Goal: Task Accomplishment & Management: Complete application form

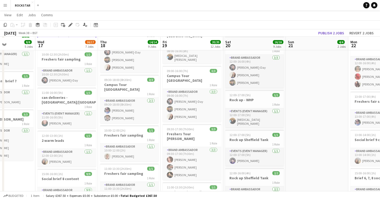
scroll to position [127, 0]
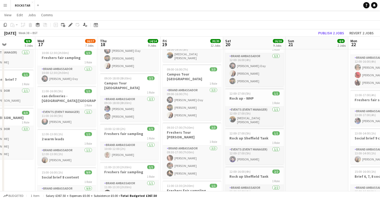
click at [137, 90] on div "1 Role" at bounding box center [129, 92] width 59 height 4
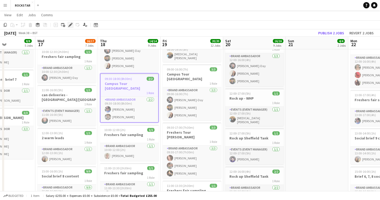
click at [70, 25] on icon at bounding box center [70, 25] width 3 height 3
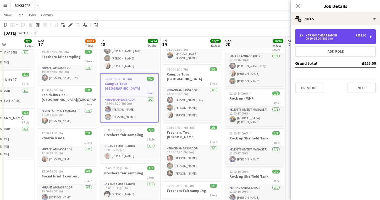
click at [327, 38] on div "09:30-18:00 (8h30m)" at bounding box center [332, 38] width 67 height 3
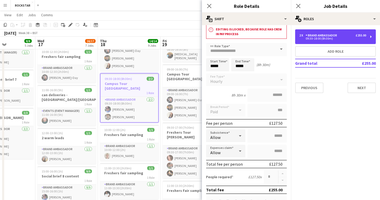
scroll to position [10, 0]
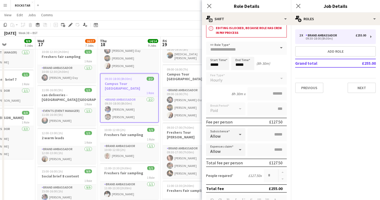
click at [282, 173] on div at bounding box center [282, 175] width 9 height 13
click at [212, 5] on app-icon "Close pop-in" at bounding box center [209, 6] width 8 height 8
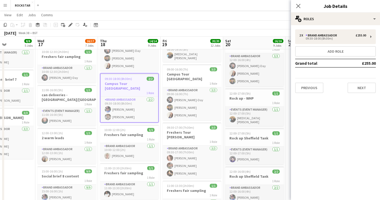
click at [125, 91] on div "1 Role" at bounding box center [129, 93] width 58 height 4
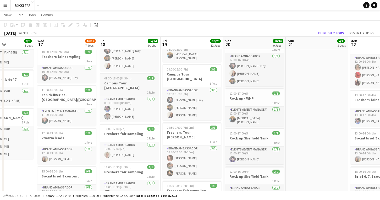
click at [125, 90] on div "1 Role" at bounding box center [129, 92] width 59 height 4
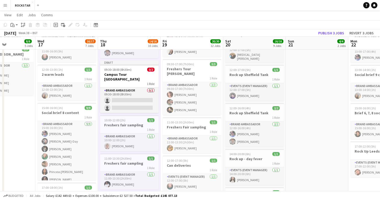
scroll to position [190, 0]
click at [133, 72] on h3 "Campus Tour [GEOGRAPHIC_DATA]" at bounding box center [129, 76] width 59 height 9
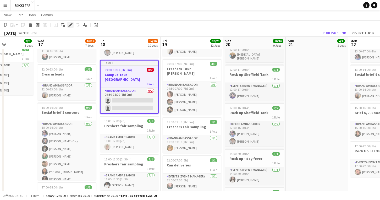
click at [70, 24] on icon "Edit" at bounding box center [70, 25] width 4 height 4
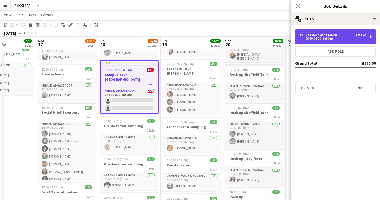
click at [314, 36] on div "Brand Ambassador" at bounding box center [321, 35] width 33 height 4
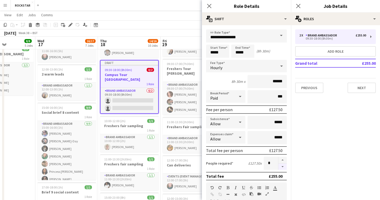
click at [282, 165] on button "button" at bounding box center [282, 166] width 8 height 7
type input "*"
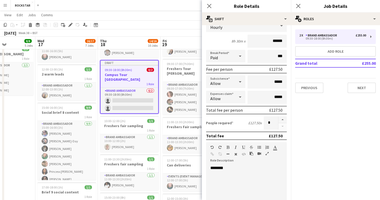
scroll to position [0, 0]
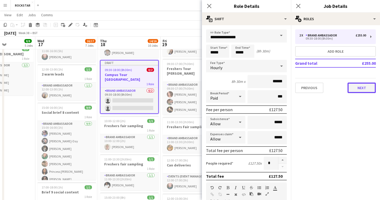
click at [371, 90] on button "Next" at bounding box center [361, 87] width 28 height 10
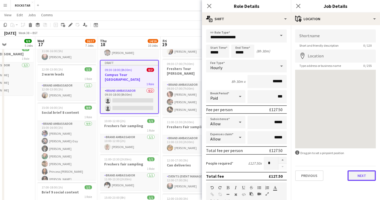
click at [356, 177] on button "Next" at bounding box center [361, 175] width 28 height 10
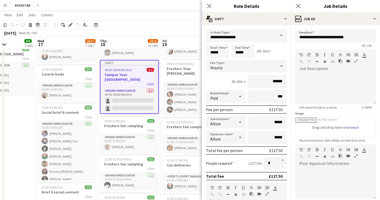
scroll to position [59, 0]
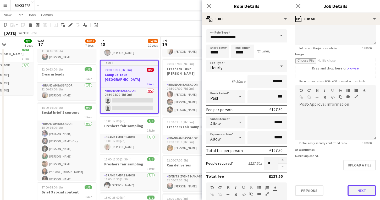
click at [355, 188] on button "Next" at bounding box center [361, 190] width 28 height 10
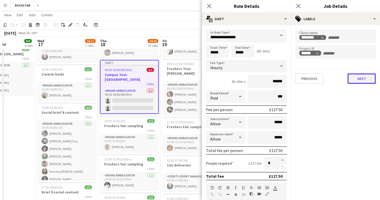
click at [360, 83] on button "Next" at bounding box center [361, 78] width 28 height 10
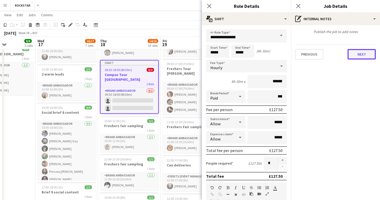
click at [365, 52] on button "Next" at bounding box center [361, 54] width 28 height 10
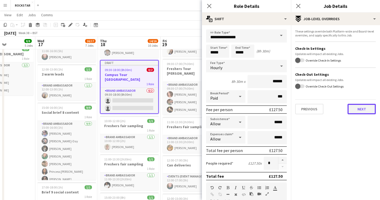
click at [360, 108] on button "Next" at bounding box center [361, 109] width 28 height 10
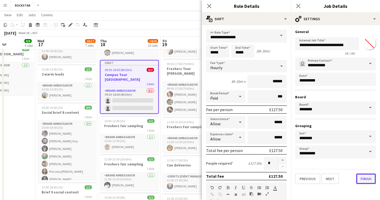
click at [362, 178] on button "Finish" at bounding box center [366, 178] width 20 height 10
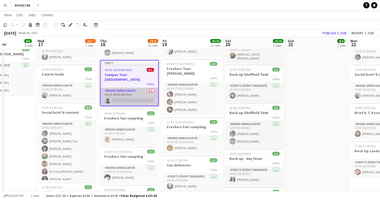
click at [142, 88] on app-card-role "Brand Ambassador 0/1 09:30-18:00 (8h30m) single-neutral-actions" at bounding box center [129, 97] width 58 height 18
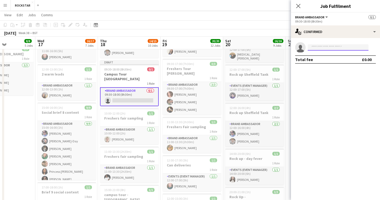
click at [313, 46] on input at bounding box center [337, 47] width 61 height 6
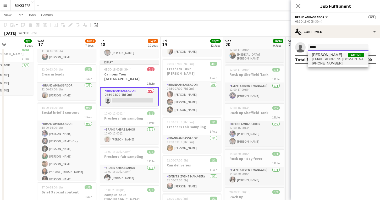
type input "*****"
click at [331, 60] on span "[EMAIL_ADDRESS][DOMAIN_NAME]" at bounding box center [338, 59] width 52 height 4
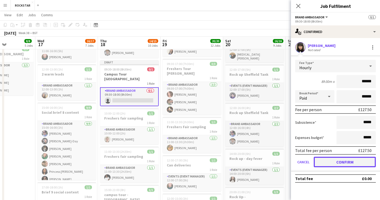
click at [334, 165] on button "Confirm" at bounding box center [344, 161] width 62 height 10
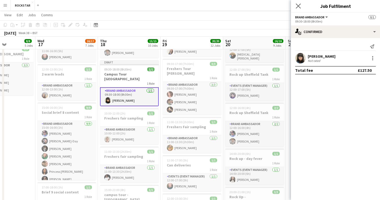
click at [300, 4] on app-icon "Close pop-in" at bounding box center [298, 6] width 8 height 8
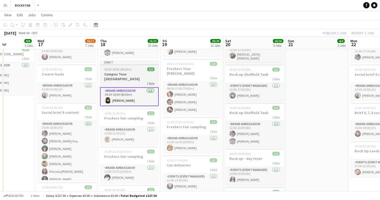
click at [129, 67] on span "09:30-18:00 (8h30m)" at bounding box center [117, 69] width 27 height 4
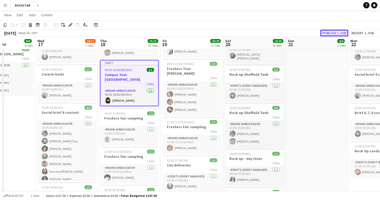
click at [331, 30] on button "Publish 1 job" at bounding box center [334, 33] width 28 height 7
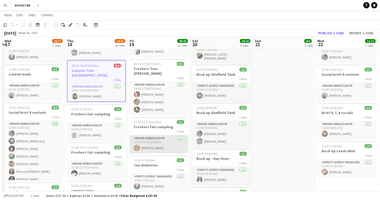
scroll to position [0, 233]
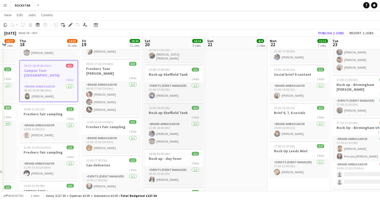
click at [170, 115] on div "1 Role" at bounding box center [173, 117] width 59 height 4
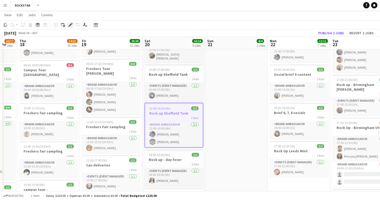
click at [70, 26] on icon "Edit" at bounding box center [70, 25] width 4 height 4
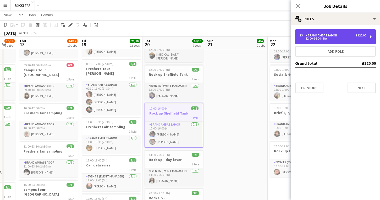
click at [312, 36] on div "Brand Ambassador" at bounding box center [321, 35] width 33 height 4
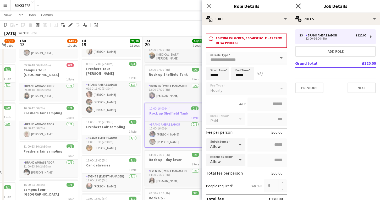
click at [298, 5] on icon "Close pop-in" at bounding box center [297, 5] width 5 height 5
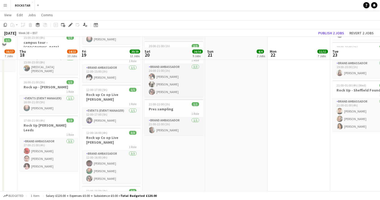
scroll to position [352, 0]
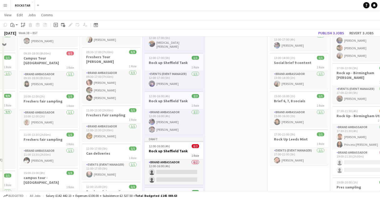
scroll to position [283, 0]
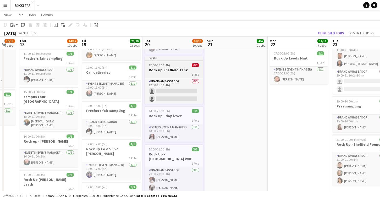
click at [181, 68] on h3 "Rock up Sheffield Tank" at bounding box center [173, 70] width 59 height 5
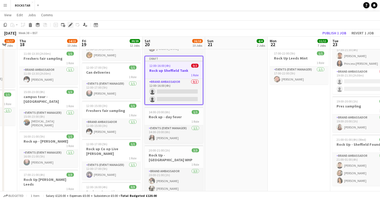
click at [71, 23] on icon at bounding box center [71, 23] width 1 height 1
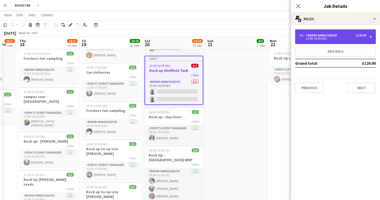
click at [346, 38] on div "12:00-16:00 (4h)" at bounding box center [332, 38] width 67 height 3
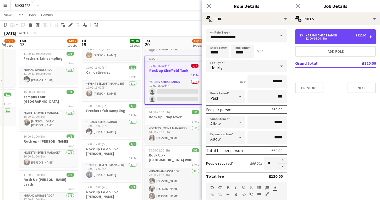
scroll to position [122, 0]
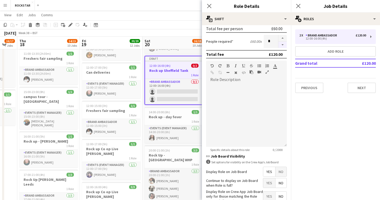
click at [283, 47] on button "button" at bounding box center [282, 45] width 8 height 7
type input "*"
click at [272, 91] on div at bounding box center [246, 115] width 81 height 63
click at [368, 85] on button "Next" at bounding box center [361, 87] width 28 height 10
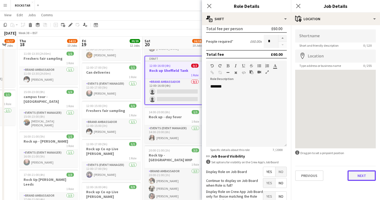
click at [356, 178] on button "Next" at bounding box center [361, 175] width 28 height 10
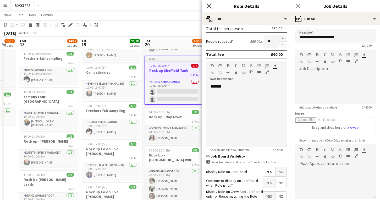
click at [210, 4] on icon "Close pop-in" at bounding box center [208, 5] width 5 height 5
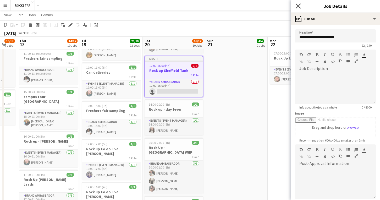
click at [296, 5] on icon "Close pop-in" at bounding box center [297, 5] width 5 height 5
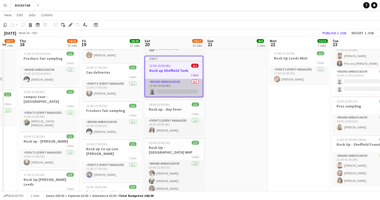
click at [188, 89] on app-card-role "Brand Ambassador 0/1 12:00-16:00 (4h) single-neutral-actions" at bounding box center [174, 88] width 58 height 18
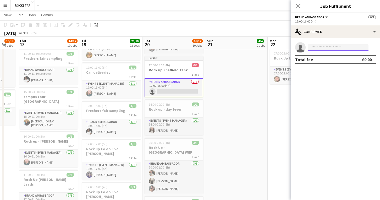
click at [319, 47] on input at bounding box center [337, 47] width 61 height 6
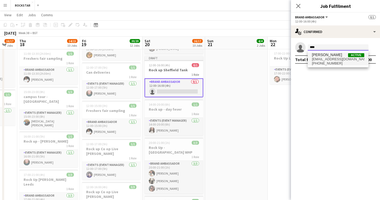
type input "***"
click at [325, 60] on span "[EMAIL_ADDRESS][DOMAIN_NAME]" at bounding box center [338, 59] width 52 height 4
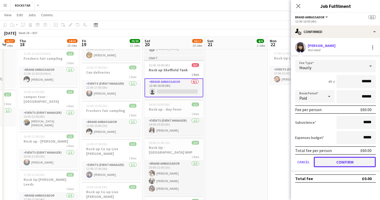
click at [339, 162] on button "Confirm" at bounding box center [344, 161] width 62 height 10
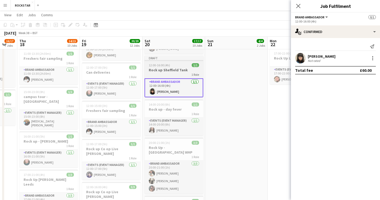
click at [179, 74] on div "1 Role" at bounding box center [173, 74] width 59 height 4
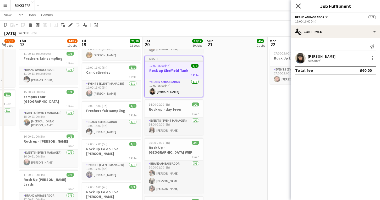
click at [296, 5] on icon "Close pop-in" at bounding box center [297, 5] width 5 height 5
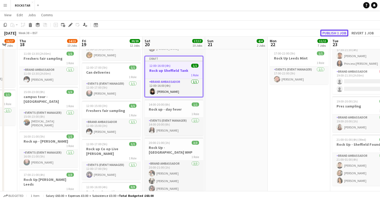
click at [334, 33] on button "Publish 1 job" at bounding box center [334, 33] width 28 height 7
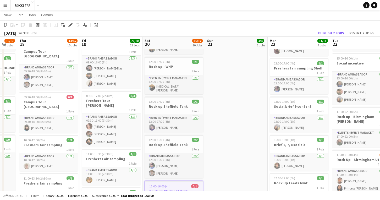
scroll to position [158, 0]
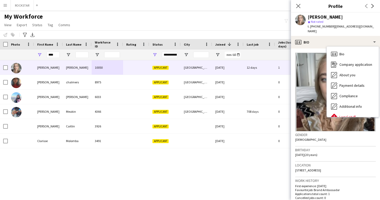
scroll to position [28, 0]
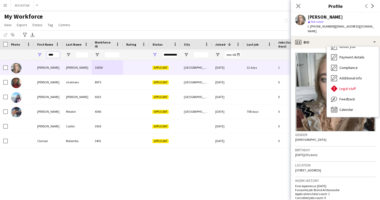
drag, startPoint x: 56, startPoint y: 54, endPoint x: 37, endPoint y: 54, distance: 18.8
click at [37, 54] on div "****" at bounding box center [48, 54] width 29 height 10
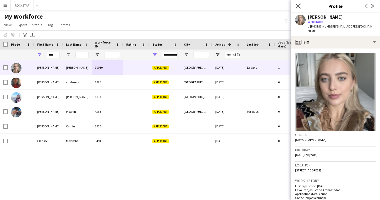
click at [297, 5] on icon at bounding box center [297, 5] width 5 height 5
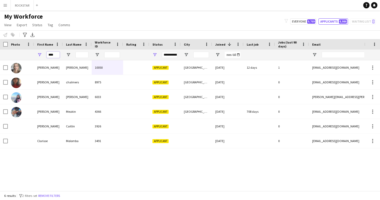
drag, startPoint x: 58, startPoint y: 55, endPoint x: 21, endPoint y: 55, distance: 37.2
click at [21, 55] on div "**********" at bounding box center [283, 54] width 567 height 10
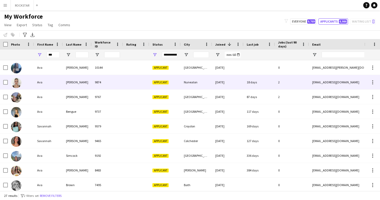
click at [68, 81] on div "Smith" at bounding box center [77, 82] width 29 height 14
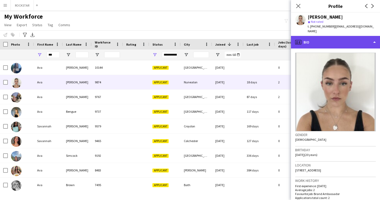
click at [320, 39] on div "profile Bio" at bounding box center [335, 42] width 89 height 13
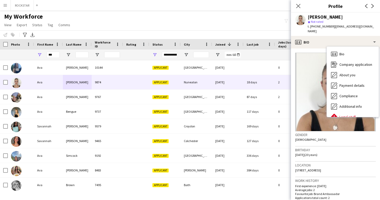
click at [309, 48] on app-crew-profile-bio "Gender Female Birthday 03-07-2005 (20 years) Location 149 Lutterworth Road, Nun…" at bounding box center [335, 123] width 89 height 151
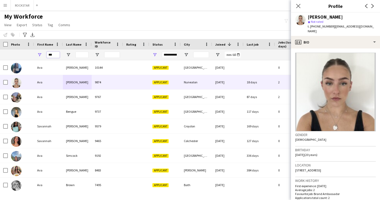
click at [55, 56] on input "***" at bounding box center [53, 55] width 13 height 6
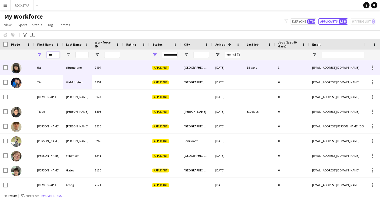
type input "***"
click at [81, 63] on div "situmorang" at bounding box center [77, 67] width 29 height 14
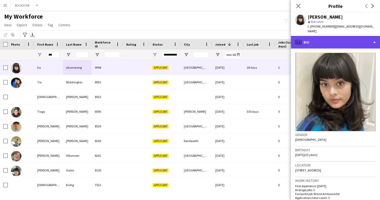
click at [353, 39] on div "profile Bio" at bounding box center [335, 42] width 89 height 13
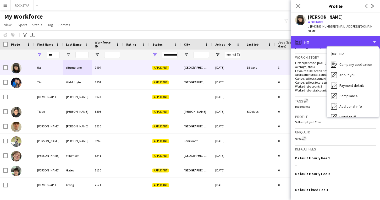
scroll to position [156, 0]
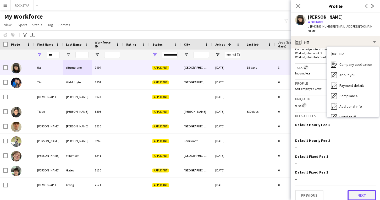
click at [352, 192] on button "Next" at bounding box center [361, 195] width 28 height 10
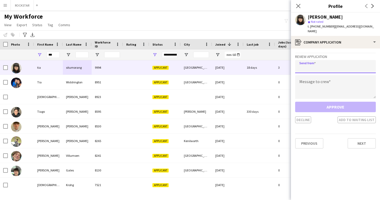
click at [330, 61] on input "email" at bounding box center [335, 66] width 81 height 13
type input "**********"
click at [336, 75] on textarea at bounding box center [335, 87] width 81 height 24
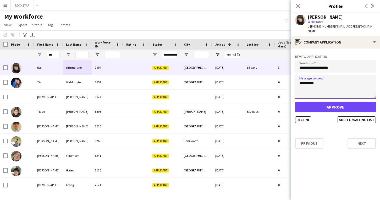
type textarea "*********"
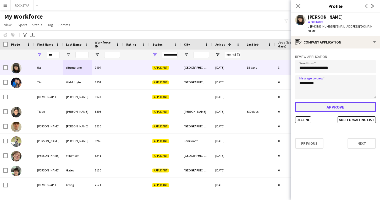
click at [322, 102] on button "Approve" at bounding box center [335, 107] width 81 height 10
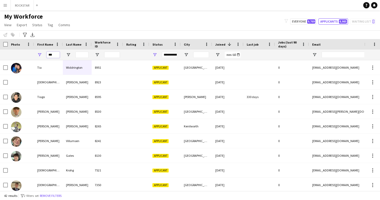
drag, startPoint x: 53, startPoint y: 55, endPoint x: 40, endPoint y: 55, distance: 12.8
click at [40, 55] on div "***" at bounding box center [48, 54] width 29 height 10
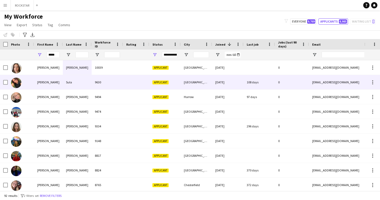
click at [82, 83] on div "Sula" at bounding box center [77, 82] width 29 height 14
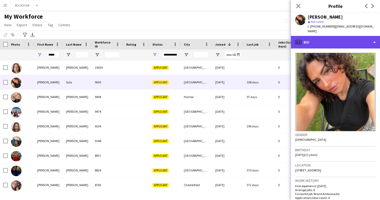
click at [311, 38] on div "profile Bio" at bounding box center [335, 42] width 89 height 13
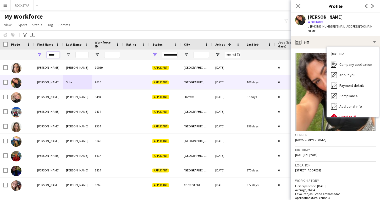
drag, startPoint x: 52, startPoint y: 55, endPoint x: 39, endPoint y: 55, distance: 13.3
click at [39, 55] on div "*****" at bounding box center [48, 54] width 29 height 10
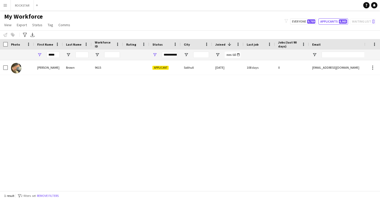
click at [63, 69] on div "Brown" at bounding box center [77, 67] width 29 height 14
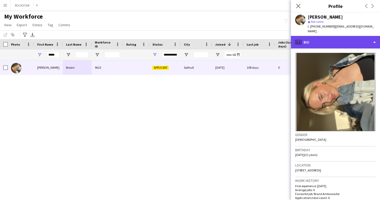
click at [328, 36] on div "profile Bio" at bounding box center [335, 42] width 89 height 13
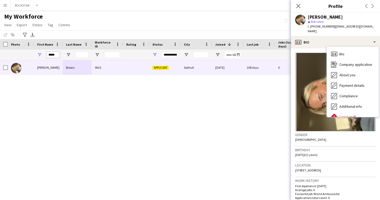
drag, startPoint x: 58, startPoint y: 54, endPoint x: 40, endPoint y: 54, distance: 17.5
click at [43, 54] on div "*****" at bounding box center [48, 54] width 29 height 10
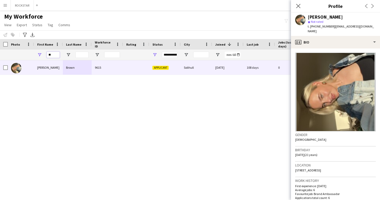
type input "***"
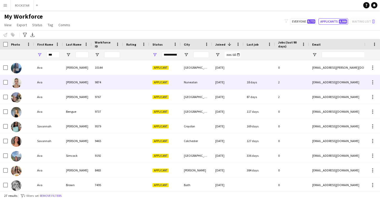
click at [64, 77] on div "Smith" at bounding box center [77, 82] width 29 height 14
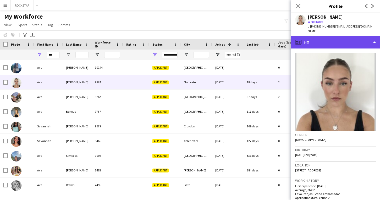
click at [309, 36] on div "profile Bio" at bounding box center [335, 42] width 89 height 13
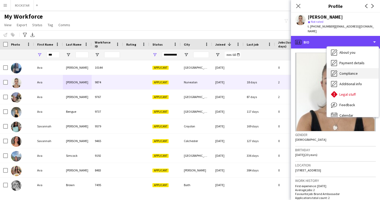
scroll to position [23, 0]
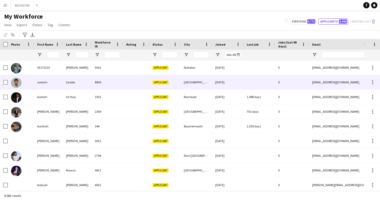
type input "***"
type input "**********"
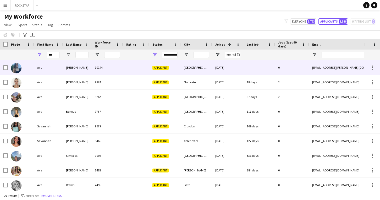
click at [111, 82] on div "9874" at bounding box center [107, 82] width 31 height 14
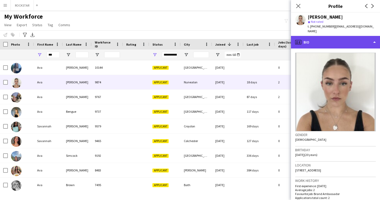
click at [334, 36] on div "profile Bio" at bounding box center [335, 42] width 89 height 13
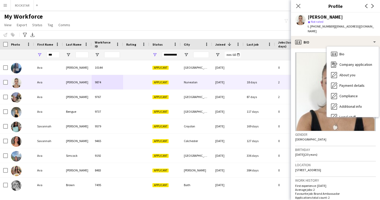
click at [329, 132] on h3 "Gender" at bounding box center [335, 134] width 81 height 5
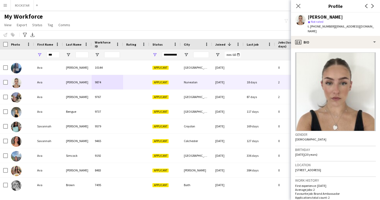
scroll to position [156, 0]
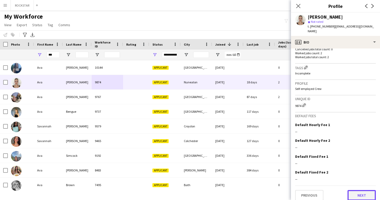
click at [353, 190] on button "Next" at bounding box center [361, 195] width 28 height 10
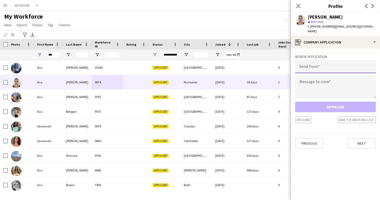
click at [314, 64] on input "email" at bounding box center [335, 66] width 81 height 13
type input "**********"
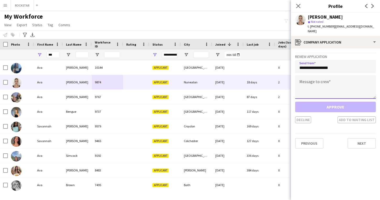
click at [320, 82] on textarea at bounding box center [335, 87] width 81 height 24
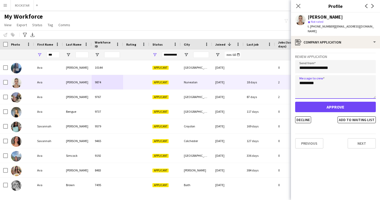
type textarea "*********"
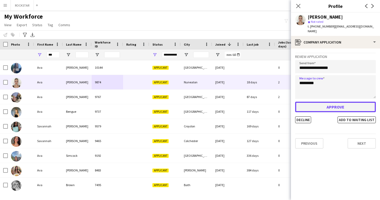
click at [339, 102] on button "Approve" at bounding box center [335, 107] width 81 height 10
